Goal: Book appointment/travel/reservation

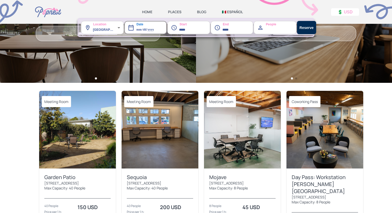
scroll to position [91, 0]
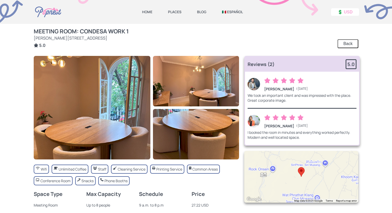
click at [170, 13] on link "PLACES" at bounding box center [174, 12] width 13 height 5
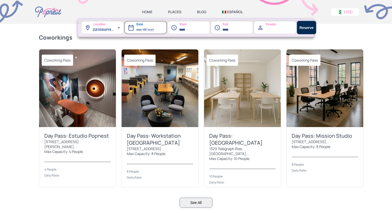
click at [147, 11] on link "HOME" at bounding box center [147, 12] width 10 height 5
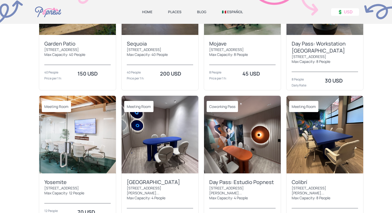
click at [134, 131] on img at bounding box center [160, 135] width 77 height 78
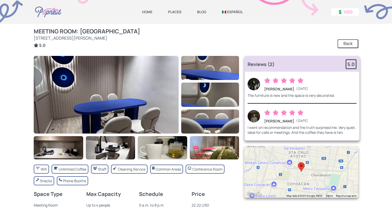
scroll to position [312, 0]
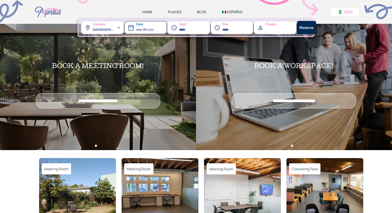
click at [313, 181] on img at bounding box center [325, 197] width 77 height 78
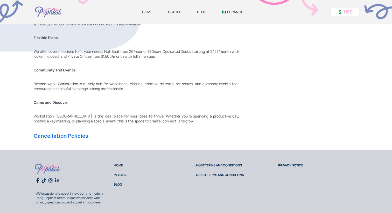
scroll to position [493, 0]
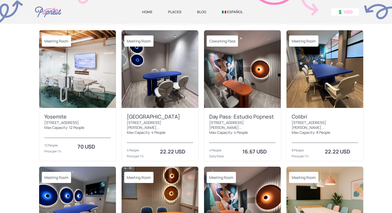
click at [75, 197] on img at bounding box center [77, 206] width 77 height 78
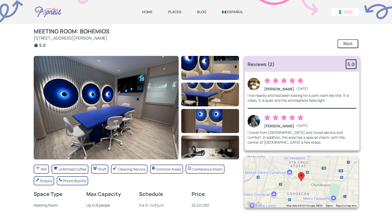
scroll to position [144, 0]
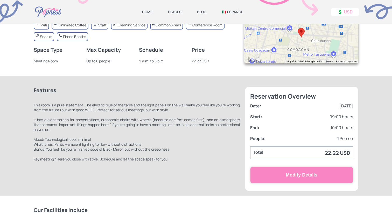
click at [318, 180] on button "Modify Details" at bounding box center [301, 175] width 103 height 16
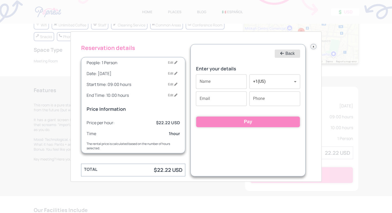
click at [316, 47] on button "x" at bounding box center [313, 46] width 5 height 5
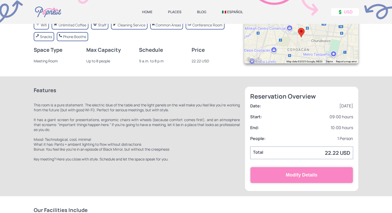
scroll to position [398, 0]
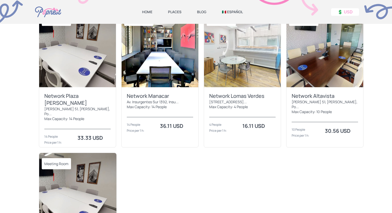
click at [79, 153] on img at bounding box center [77, 192] width 77 height 78
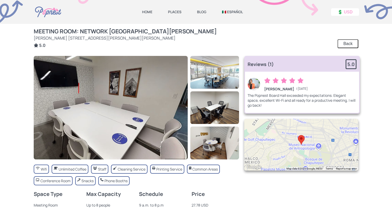
click at [79, 102] on img at bounding box center [111, 108] width 154 height 104
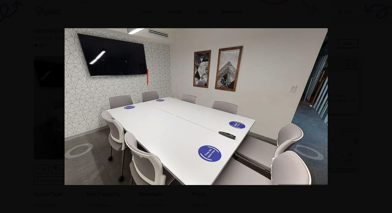
click at [370, 113] on div at bounding box center [196, 106] width 392 height 213
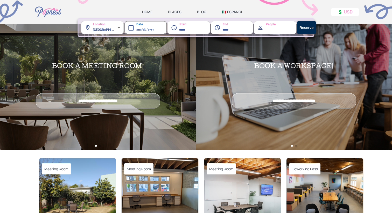
click at [154, 186] on img at bounding box center [160, 197] width 77 height 78
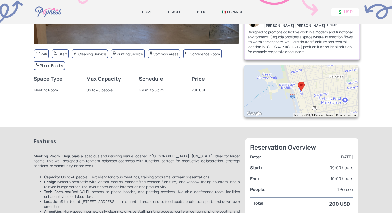
scroll to position [116, 0]
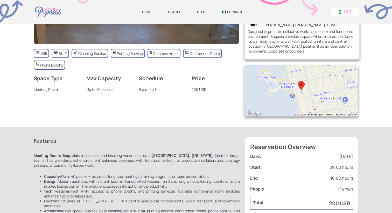
click at [288, 99] on div at bounding box center [301, 91] width 114 height 52
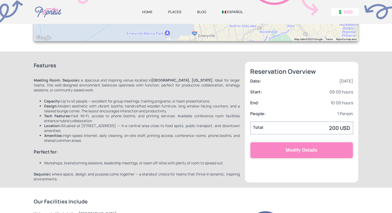
scroll to position [0, 0]
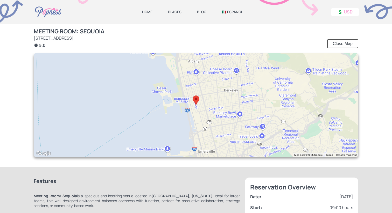
click at [348, 46] on button "Close Map" at bounding box center [342, 43] width 31 height 9
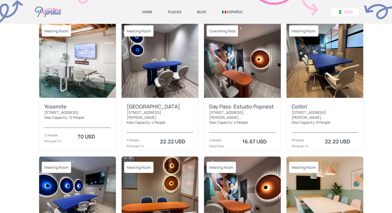
scroll to position [390, 0]
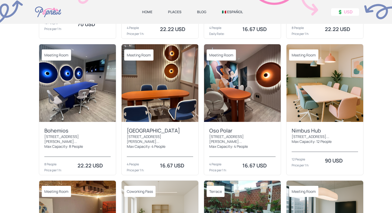
click at [335, 87] on img at bounding box center [325, 83] width 77 height 78
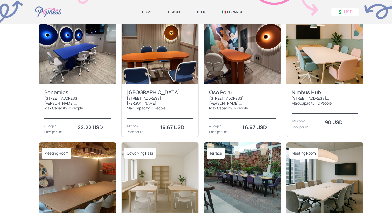
click at [245, 174] on img at bounding box center [242, 182] width 77 height 78
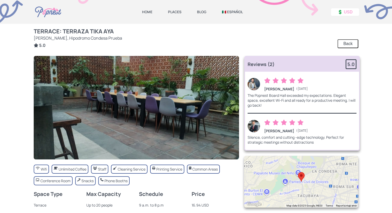
click at [313, 202] on div at bounding box center [301, 182] width 114 height 52
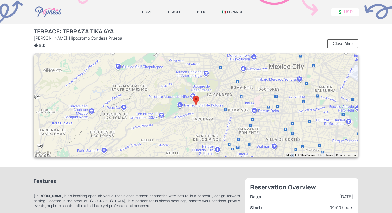
click at [46, 15] on img at bounding box center [48, 12] width 29 height 24
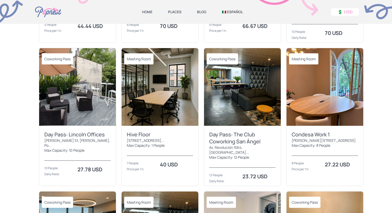
scroll to position [945, 0]
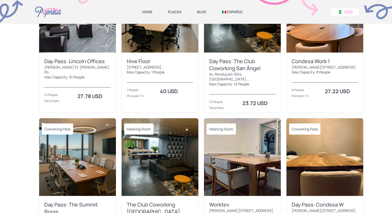
click at [248, 119] on img at bounding box center [242, 158] width 77 height 78
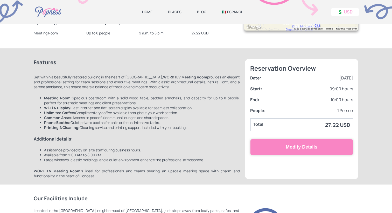
scroll to position [192, 0]
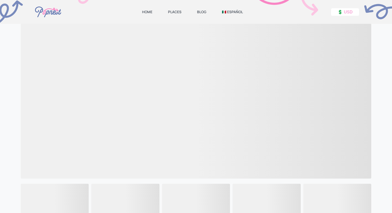
scroll to position [54, 0]
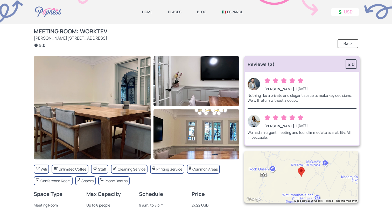
click at [342, 42] on button "Back" at bounding box center [348, 43] width 21 height 9
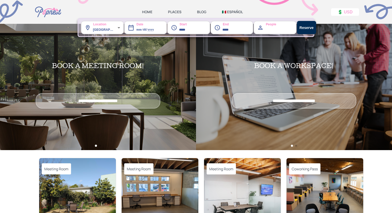
click at [307, 189] on img at bounding box center [325, 197] width 77 height 78
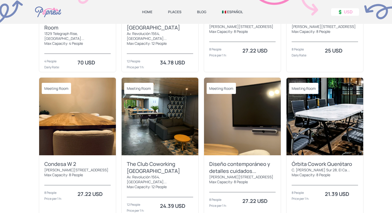
scroll to position [1205, 0]
